Goal: Transaction & Acquisition: Download file/media

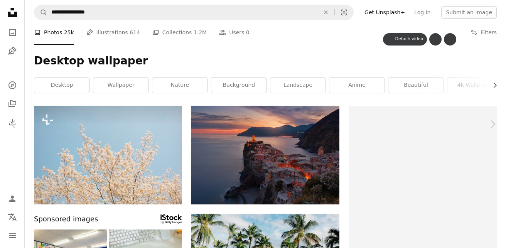
scroll to position [77, 0]
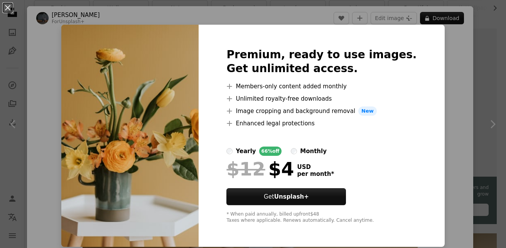
click at [444, 57] on div "An X shape Premium, ready to use images. Get unlimited access. A plus sign Memb…" at bounding box center [253, 124] width 506 height 248
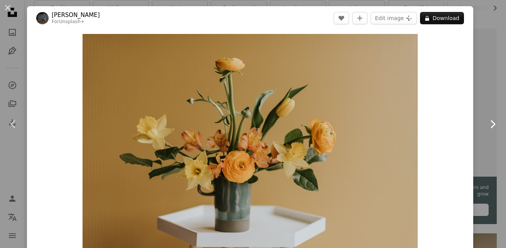
click at [488, 125] on icon "Chevron right" at bounding box center [493, 124] width 12 height 12
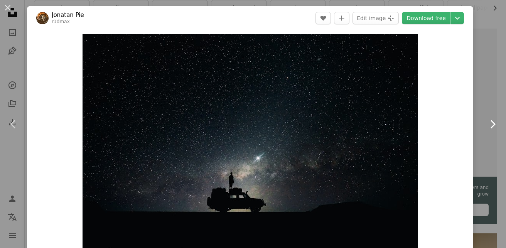
click at [491, 121] on icon at bounding box center [493, 124] width 5 height 8
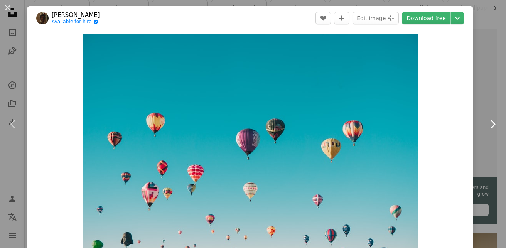
click at [487, 120] on icon "Chevron right" at bounding box center [493, 124] width 12 height 12
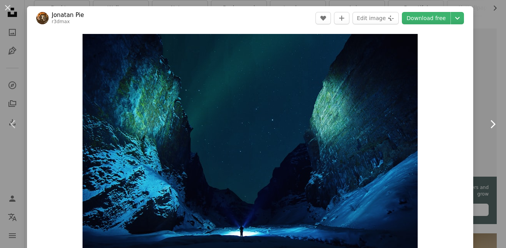
click at [487, 125] on icon "Chevron right" at bounding box center [493, 124] width 12 height 12
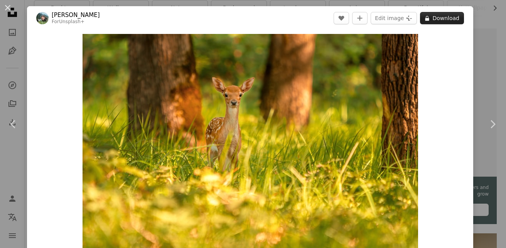
click at [447, 19] on button "A lock Download" at bounding box center [442, 18] width 44 height 12
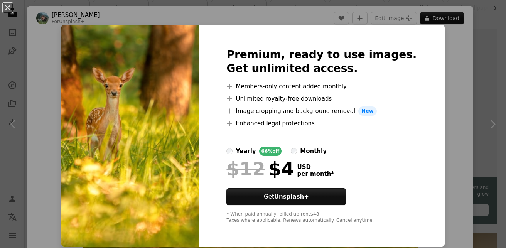
click at [458, 72] on div "An X shape Premium, ready to use images. Get unlimited access. A plus sign Memb…" at bounding box center [253, 124] width 506 height 248
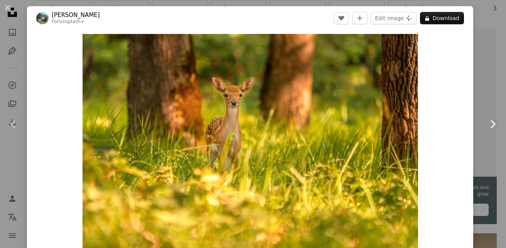
click at [487, 124] on icon "Chevron right" at bounding box center [493, 124] width 12 height 12
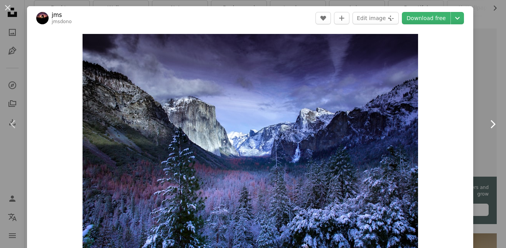
click at [487, 124] on icon "Chevron right" at bounding box center [493, 124] width 12 height 12
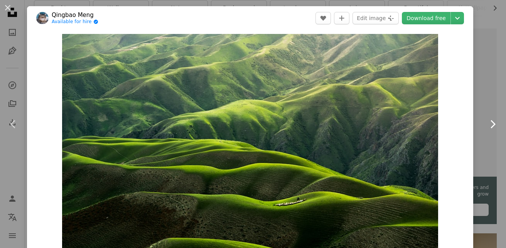
click at [487, 122] on icon "Chevron right" at bounding box center [493, 124] width 12 height 12
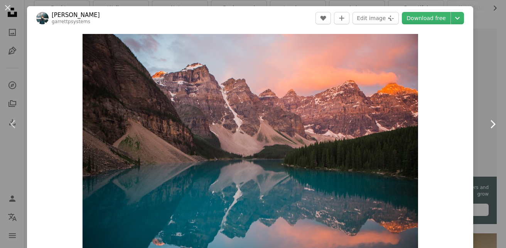
click at [487, 123] on icon "Chevron right" at bounding box center [493, 124] width 12 height 12
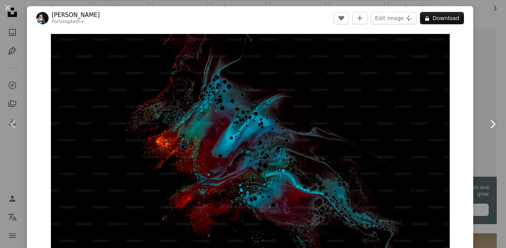
click at [487, 123] on icon "Chevron right" at bounding box center [493, 124] width 12 height 12
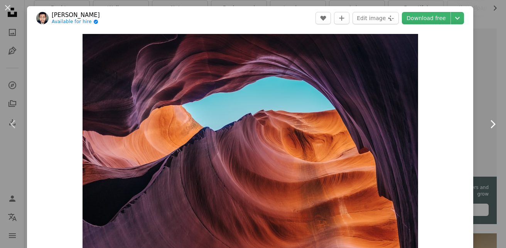
click at [487, 123] on icon "Chevron right" at bounding box center [493, 124] width 12 height 12
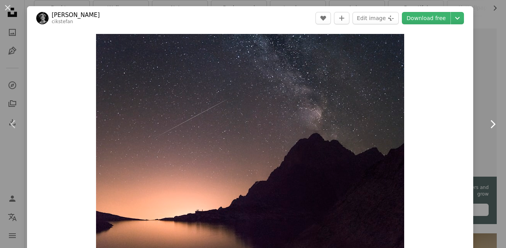
click at [487, 125] on icon "Chevron right" at bounding box center [493, 124] width 12 height 12
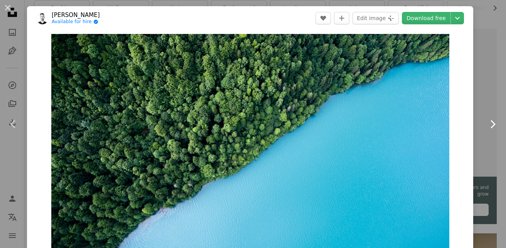
click at [487, 125] on icon "Chevron right" at bounding box center [493, 124] width 12 height 12
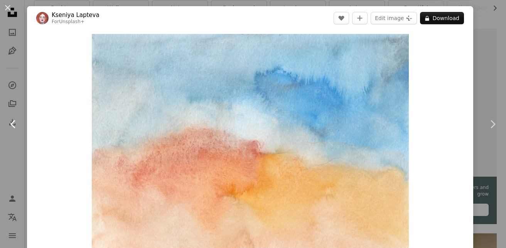
click at [14, 121] on icon at bounding box center [12, 124] width 5 height 8
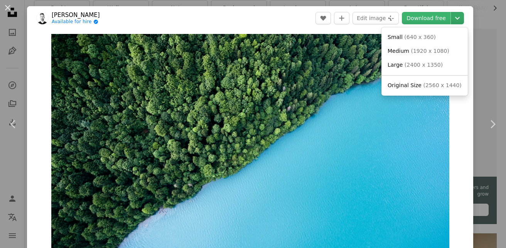
click at [453, 17] on icon "Chevron down" at bounding box center [457, 18] width 12 height 9
click at [419, 84] on span "Original Size ( 2560 x 1440 )" at bounding box center [425, 86] width 74 height 8
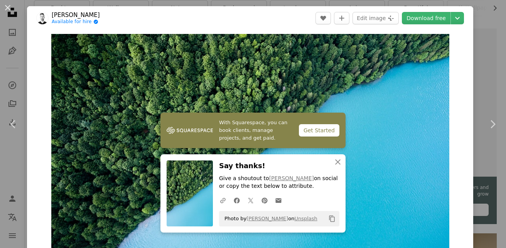
click at [454, 83] on div "Zoom in" at bounding box center [250, 146] width 446 height 232
click at [487, 124] on icon "Chevron right" at bounding box center [493, 124] width 12 height 12
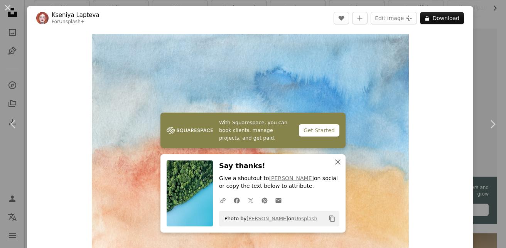
click at [336, 162] on icon "button" at bounding box center [337, 161] width 5 height 5
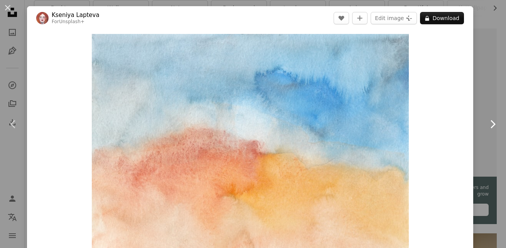
click at [487, 123] on icon "Chevron right" at bounding box center [493, 124] width 12 height 12
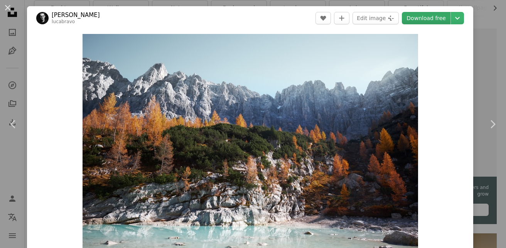
click at [438, 18] on link "Download free" at bounding box center [426, 18] width 49 height 12
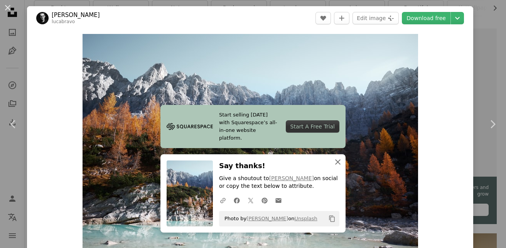
click at [335, 162] on icon "button" at bounding box center [337, 161] width 5 height 5
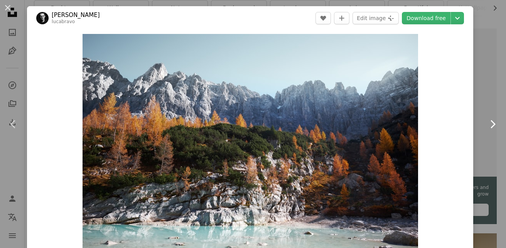
click at [487, 123] on icon "Chevron right" at bounding box center [493, 124] width 12 height 12
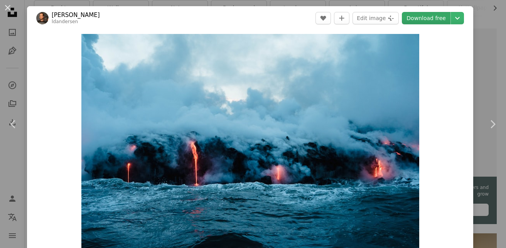
click at [426, 21] on link "Download free" at bounding box center [426, 18] width 49 height 12
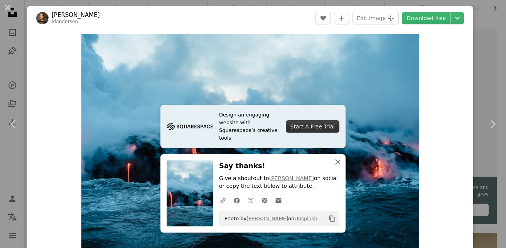
click at [335, 162] on icon "button" at bounding box center [337, 161] width 5 height 5
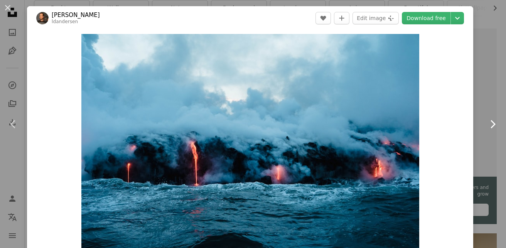
click at [489, 122] on icon "Chevron right" at bounding box center [493, 124] width 12 height 12
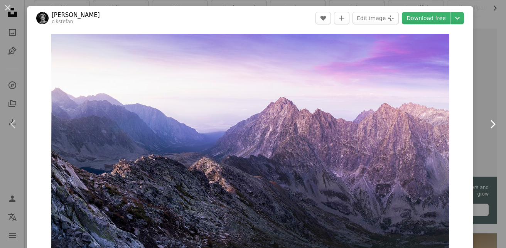
click at [487, 123] on icon "Chevron right" at bounding box center [493, 124] width 12 height 12
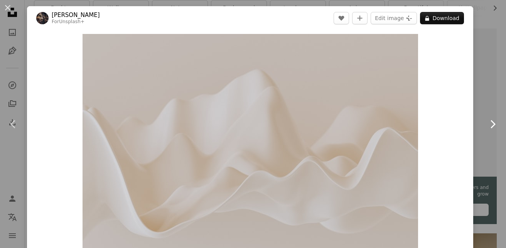
click at [487, 124] on icon "Chevron right" at bounding box center [493, 124] width 12 height 12
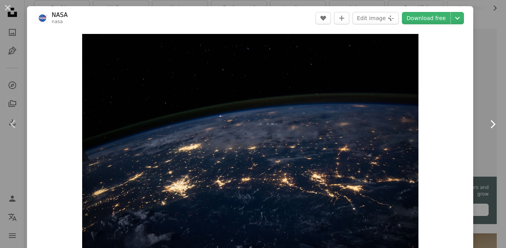
click at [487, 124] on icon "Chevron right" at bounding box center [493, 124] width 12 height 12
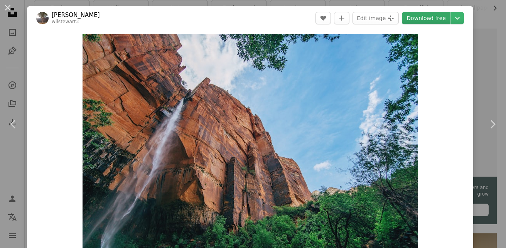
click at [429, 19] on link "Download free" at bounding box center [426, 18] width 49 height 12
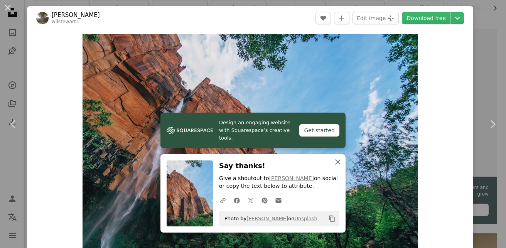
click at [335, 162] on icon "button" at bounding box center [337, 161] width 5 height 5
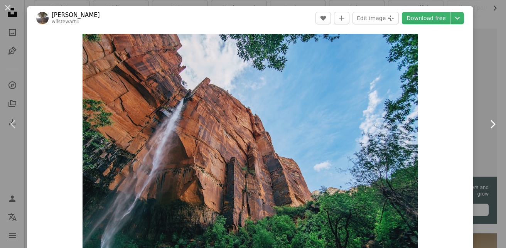
click at [494, 123] on link "Chevron right" at bounding box center [492, 124] width 27 height 74
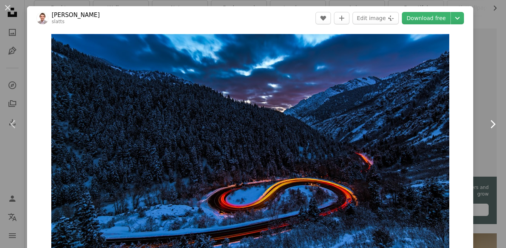
click at [487, 125] on icon "Chevron right" at bounding box center [493, 124] width 12 height 12
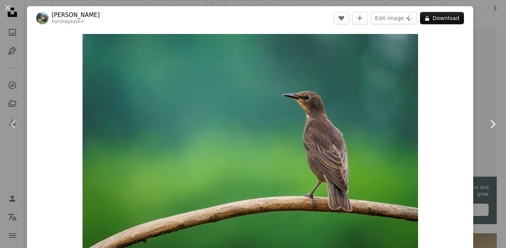
click at [487, 124] on icon "Chevron right" at bounding box center [493, 124] width 12 height 12
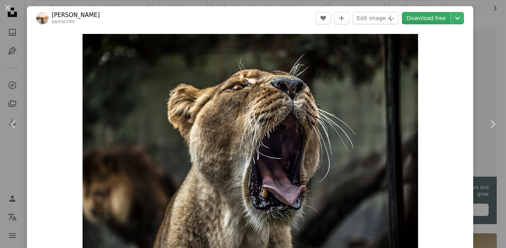
click at [425, 18] on link "Download free" at bounding box center [426, 18] width 49 height 12
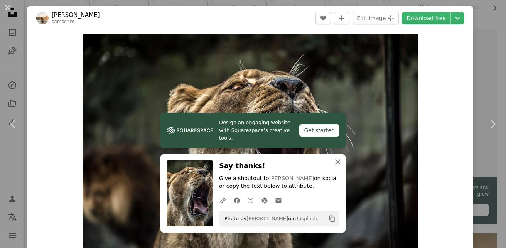
click at [335, 161] on icon "An X shape" at bounding box center [337, 161] width 9 height 9
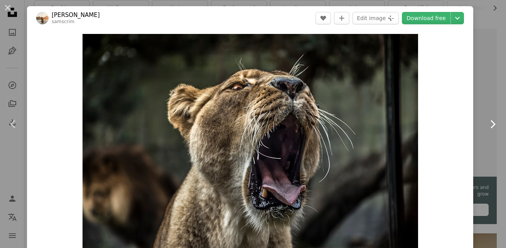
click at [487, 125] on icon "Chevron right" at bounding box center [493, 124] width 12 height 12
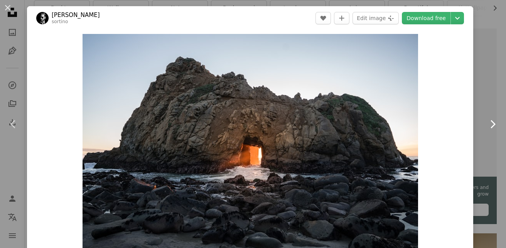
click at [487, 125] on icon "Chevron right" at bounding box center [493, 124] width 12 height 12
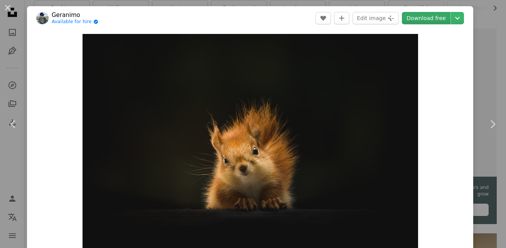
click at [433, 16] on link "Download free" at bounding box center [426, 18] width 49 height 12
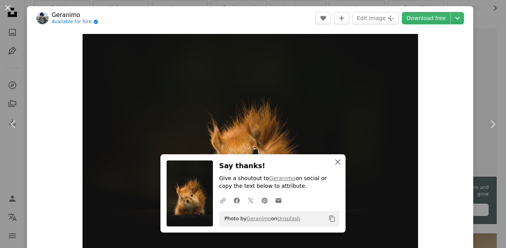
click at [336, 161] on icon "button" at bounding box center [337, 161] width 5 height 5
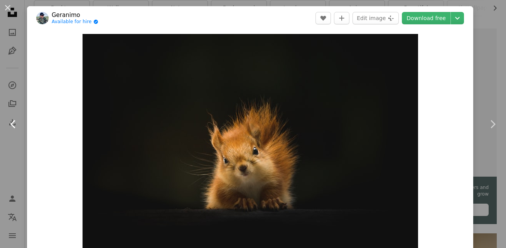
click at [13, 125] on icon at bounding box center [12, 124] width 5 height 8
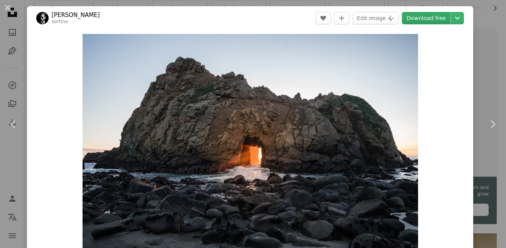
click at [426, 17] on link "Download free" at bounding box center [426, 18] width 49 height 12
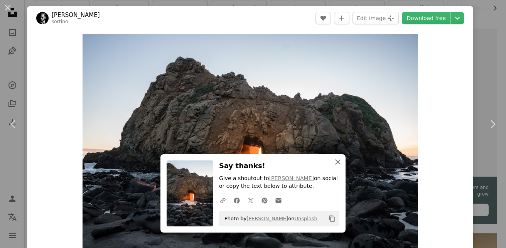
click at [337, 162] on icon "An X shape" at bounding box center [337, 161] width 9 height 9
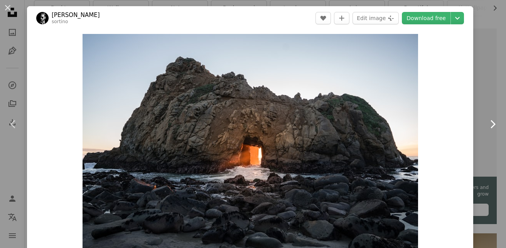
click at [488, 126] on icon "Chevron right" at bounding box center [493, 124] width 12 height 12
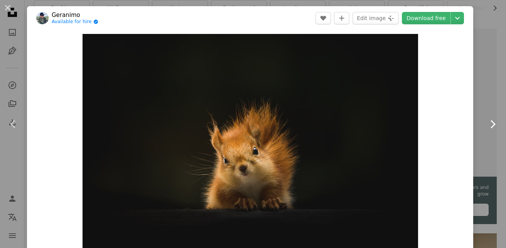
click at [487, 125] on icon "Chevron right" at bounding box center [493, 124] width 12 height 12
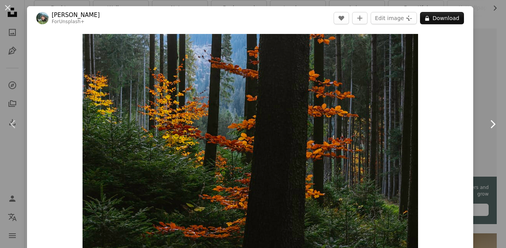
click at [491, 122] on icon at bounding box center [493, 124] width 5 height 8
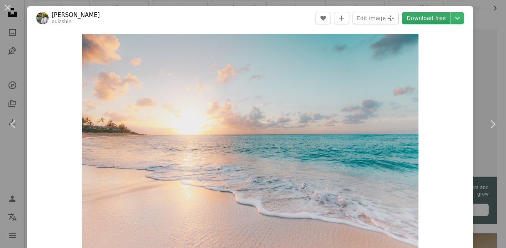
click at [423, 17] on link "Download free" at bounding box center [426, 18] width 49 height 12
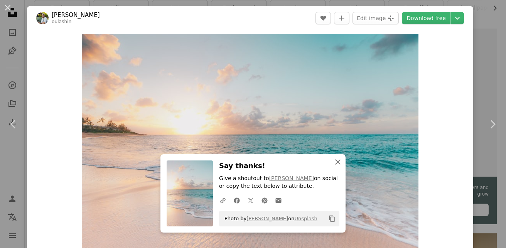
click at [335, 162] on icon "button" at bounding box center [337, 161] width 5 height 5
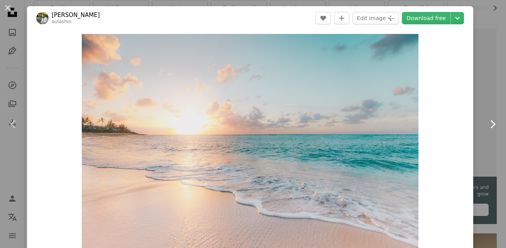
click at [487, 123] on icon "Chevron right" at bounding box center [493, 124] width 12 height 12
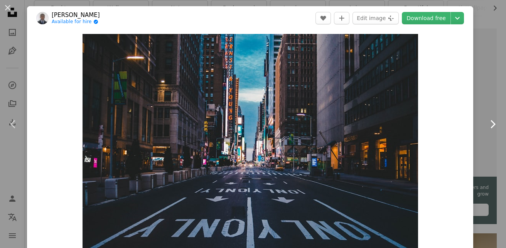
click at [487, 123] on icon "Chevron right" at bounding box center [493, 124] width 12 height 12
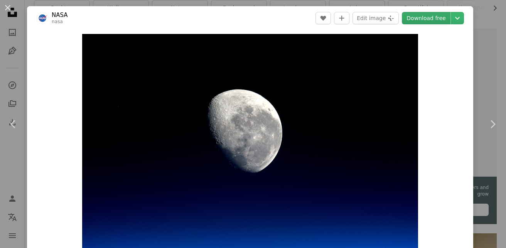
click at [426, 16] on link "Download free" at bounding box center [426, 18] width 49 height 12
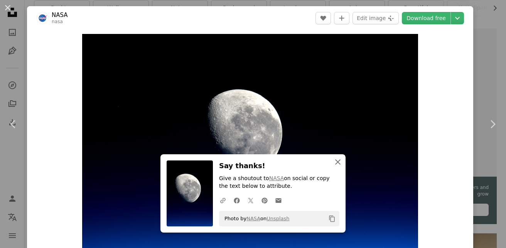
click at [333, 162] on icon "An X shape" at bounding box center [337, 161] width 9 height 9
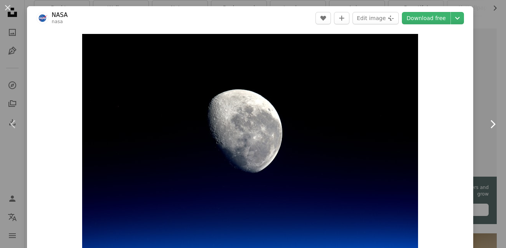
click at [487, 123] on icon "Chevron right" at bounding box center [493, 124] width 12 height 12
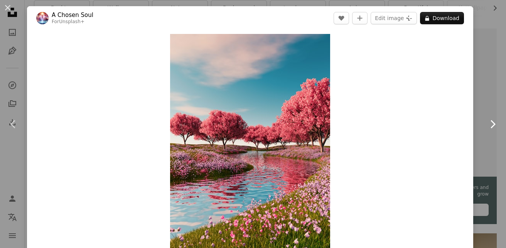
click at [487, 124] on icon "Chevron right" at bounding box center [493, 124] width 12 height 12
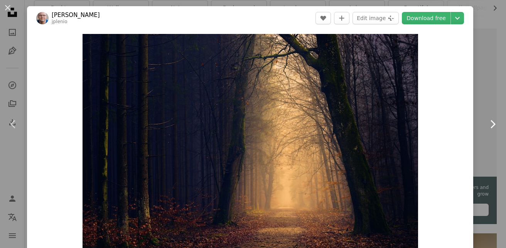
click at [487, 124] on icon "Chevron right" at bounding box center [493, 124] width 12 height 12
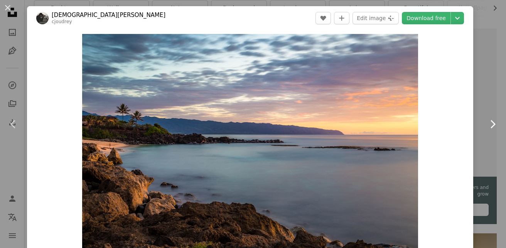
click at [487, 122] on icon "Chevron right" at bounding box center [493, 124] width 12 height 12
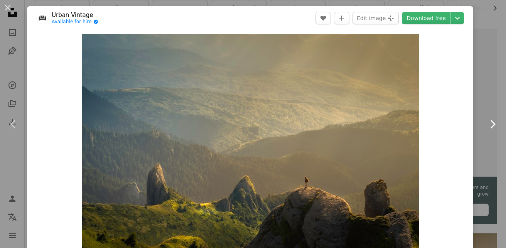
click at [487, 122] on icon "Chevron right" at bounding box center [493, 124] width 12 height 12
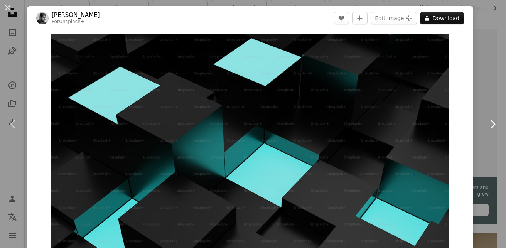
click at [487, 122] on icon "Chevron right" at bounding box center [493, 124] width 12 height 12
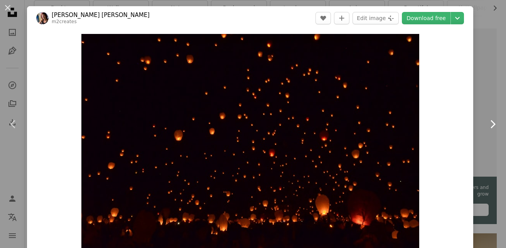
click at [487, 122] on icon "Chevron right" at bounding box center [493, 124] width 12 height 12
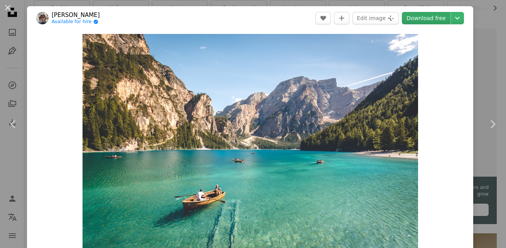
click at [428, 16] on link "Download free" at bounding box center [426, 18] width 49 height 12
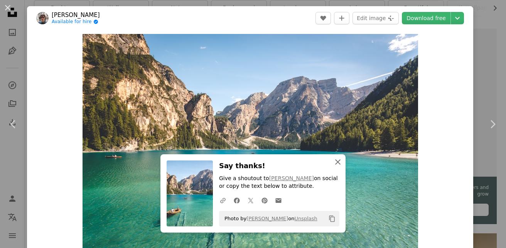
click at [335, 165] on icon "An X shape" at bounding box center [337, 161] width 9 height 9
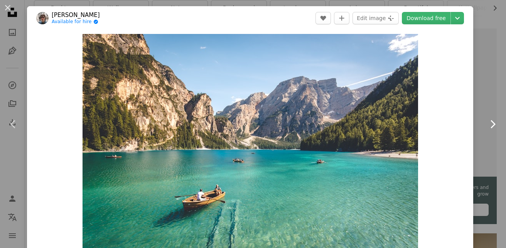
click at [487, 121] on icon "Chevron right" at bounding box center [493, 124] width 12 height 12
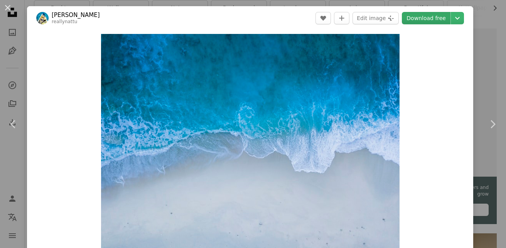
click at [431, 15] on link "Download free" at bounding box center [426, 18] width 49 height 12
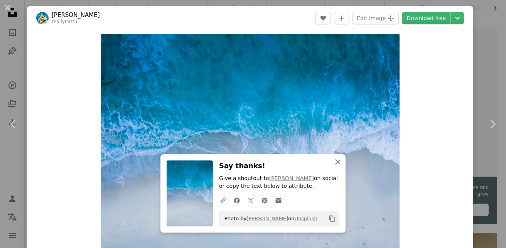
click at [335, 163] on icon "button" at bounding box center [337, 161] width 5 height 5
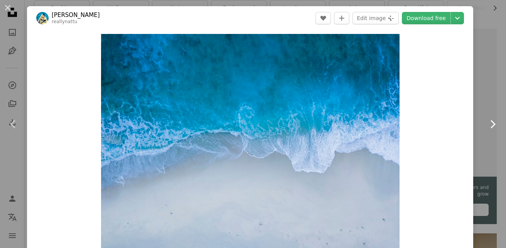
click at [490, 127] on icon "Chevron right" at bounding box center [493, 124] width 12 height 12
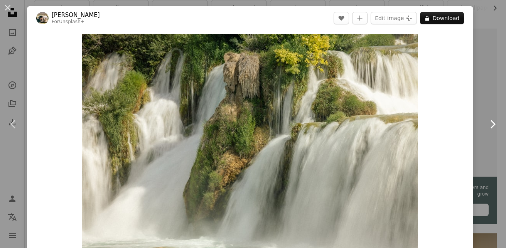
click at [487, 123] on icon "Chevron right" at bounding box center [493, 124] width 12 height 12
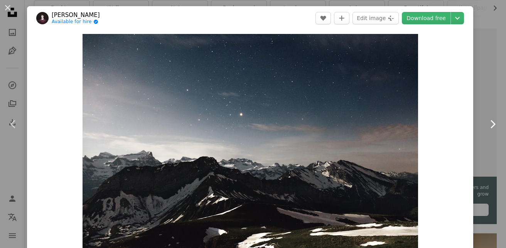
click at [491, 123] on icon at bounding box center [493, 124] width 5 height 8
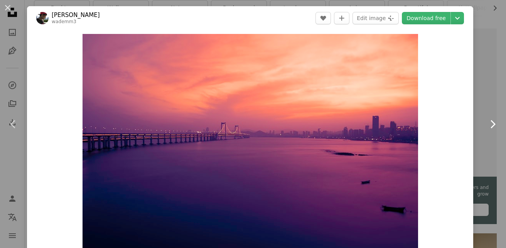
click at [488, 121] on icon "Chevron right" at bounding box center [493, 124] width 12 height 12
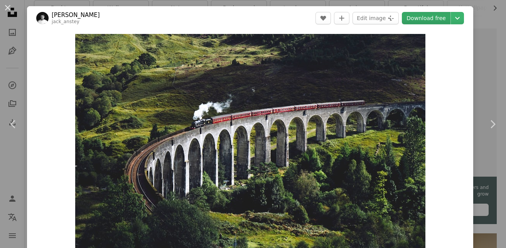
click at [427, 14] on link "Download free" at bounding box center [426, 18] width 49 height 12
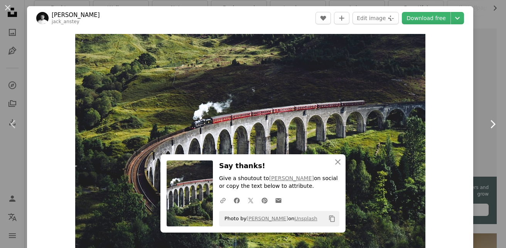
click at [487, 122] on icon "Chevron right" at bounding box center [493, 124] width 12 height 12
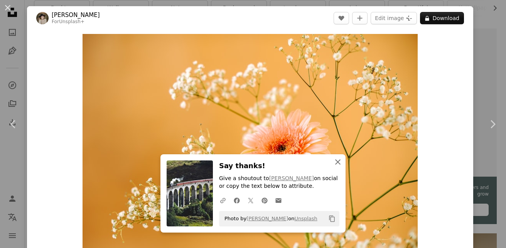
click at [335, 161] on icon "An X shape" at bounding box center [337, 161] width 9 height 9
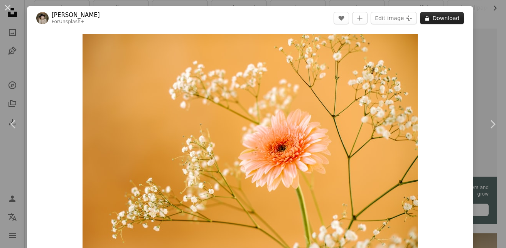
click at [440, 16] on button "A lock Download" at bounding box center [442, 18] width 44 height 12
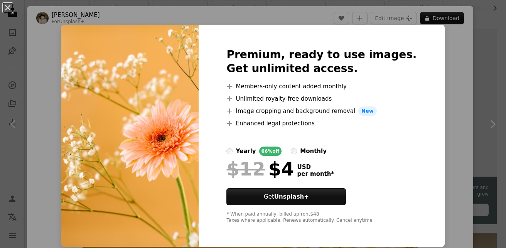
click at [445, 80] on div "An X shape Premium, ready to use images. Get unlimited access. A plus sign Memb…" at bounding box center [253, 124] width 506 height 248
